Goal: Task Accomplishment & Management: Manage account settings

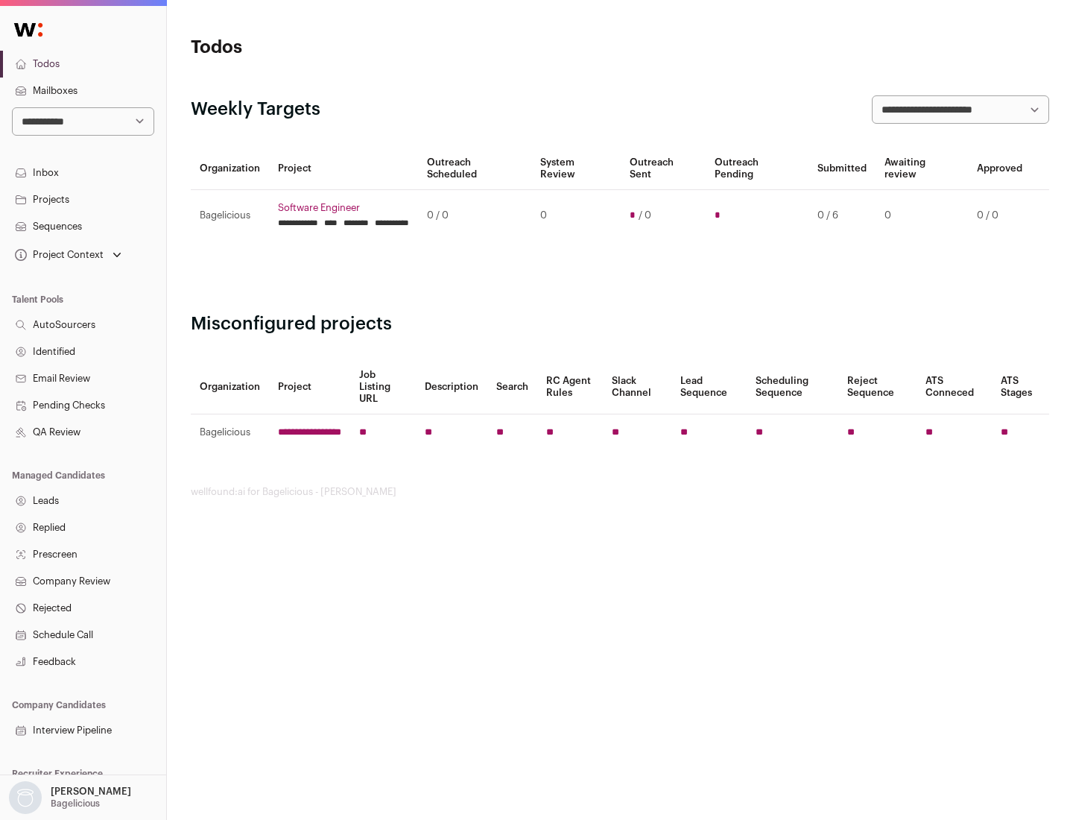
click at [83, 199] on link "Projects" at bounding box center [83, 199] width 166 height 27
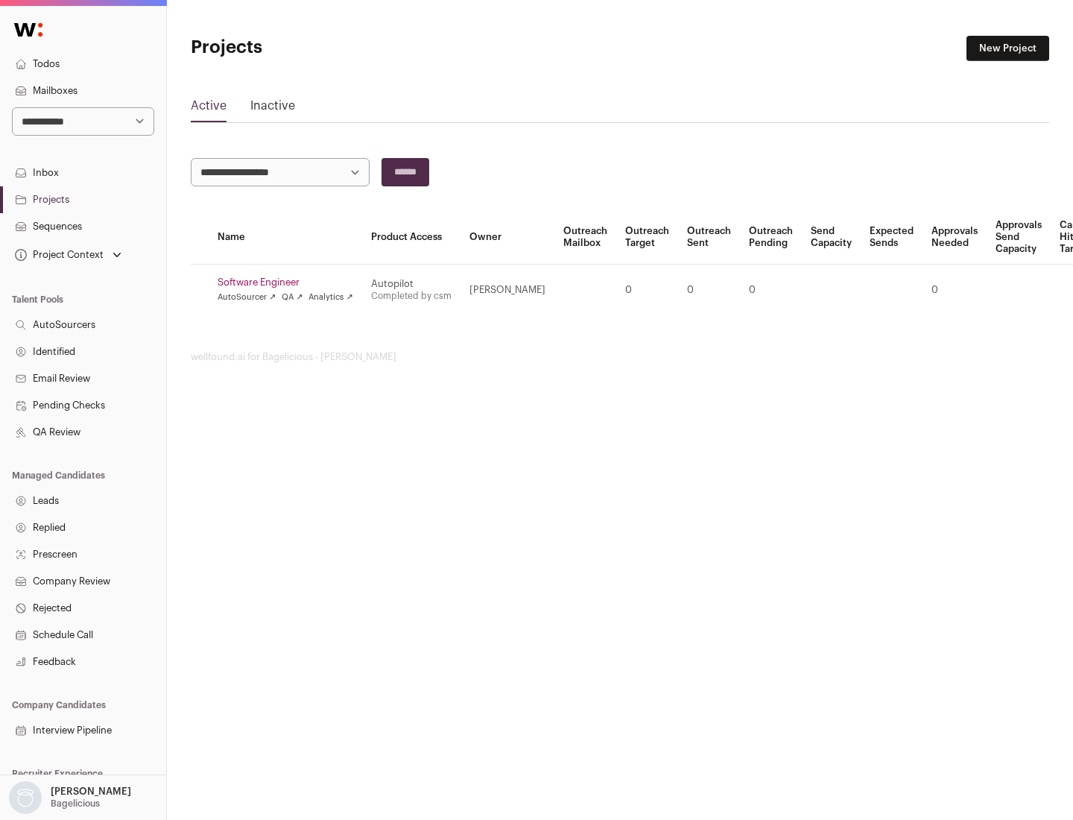
click at [290, 282] on link "Software Engineer" at bounding box center [286, 282] width 136 height 12
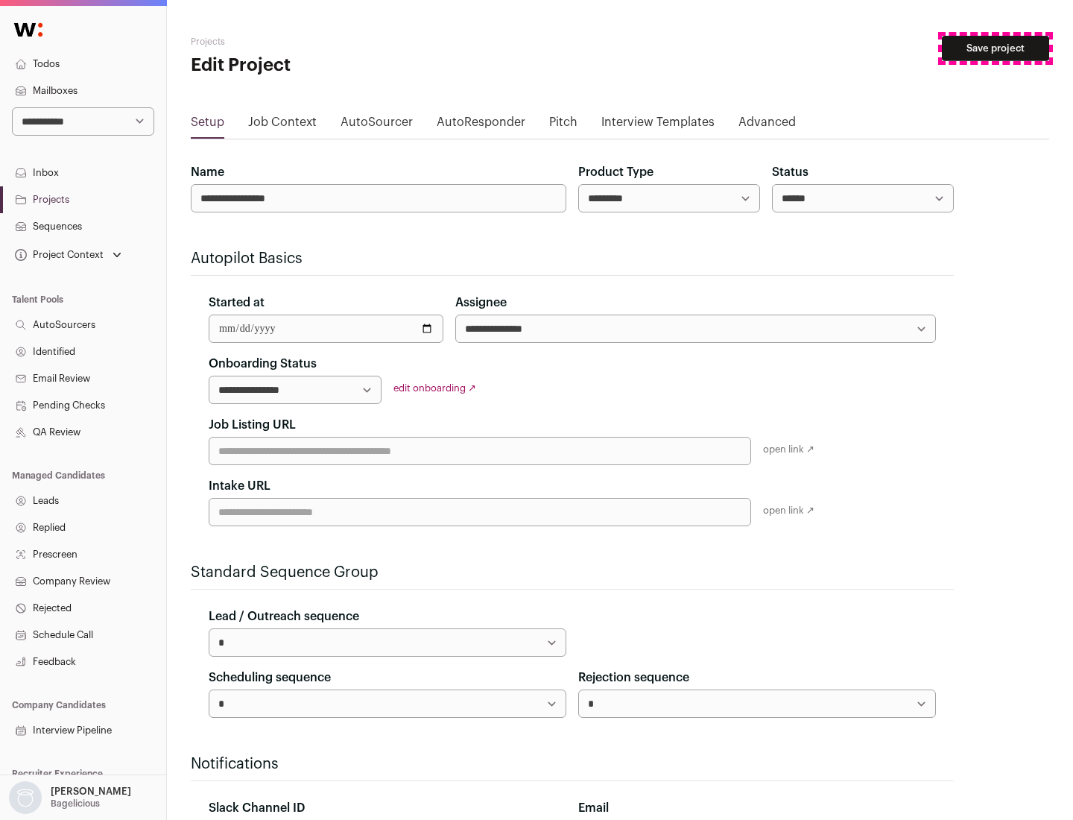
click at [996, 48] on button "Save project" at bounding box center [995, 48] width 107 height 25
